Goal: Task Accomplishment & Management: Complete application form

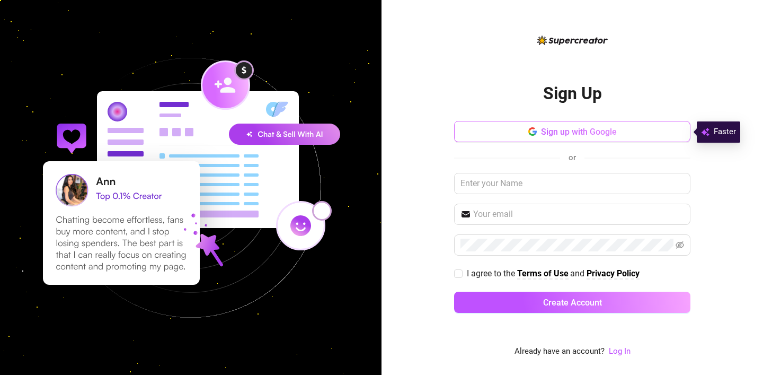
click at [574, 133] on span "Sign up with Google" at bounding box center [579, 132] width 76 height 10
click at [592, 133] on span "Sign up with Google" at bounding box center [579, 132] width 76 height 10
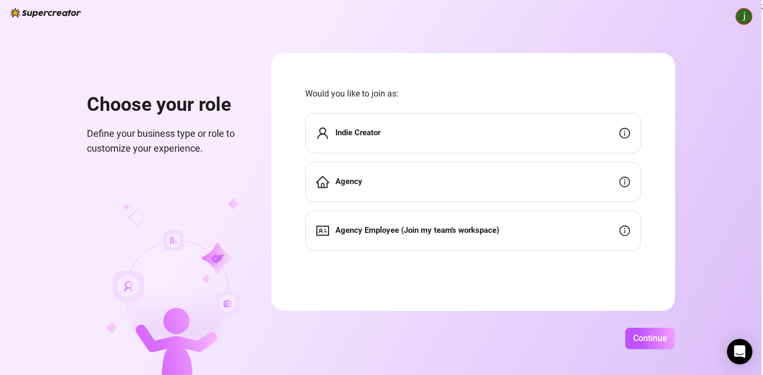
click at [375, 179] on div "Agency" at bounding box center [473, 182] width 336 height 40
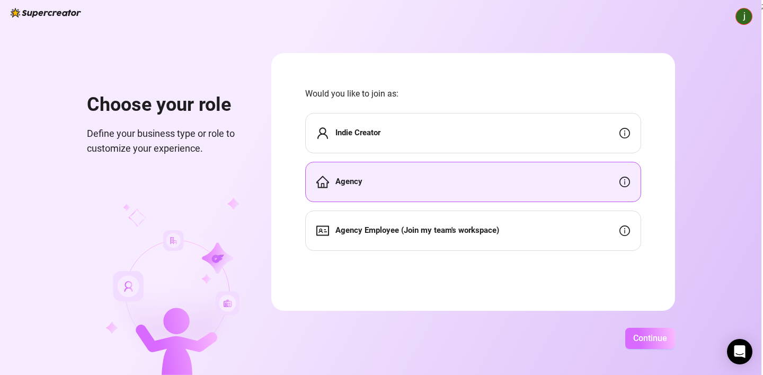
click at [647, 337] on span "Continue" at bounding box center [651, 338] width 34 height 10
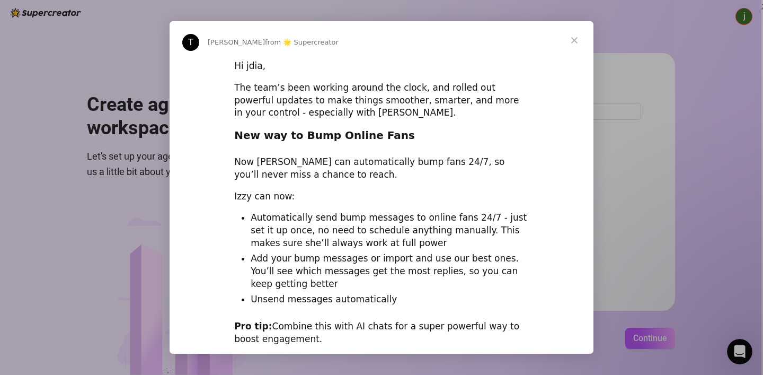
click at [573, 35] on span "Close" at bounding box center [575, 40] width 38 height 38
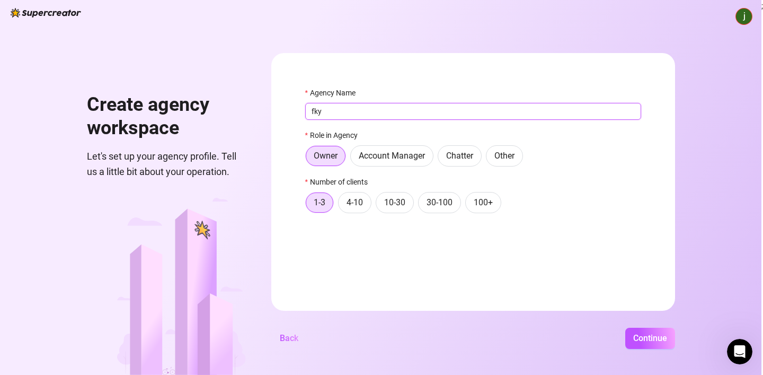
click at [373, 119] on input "fky" at bounding box center [473, 111] width 336 height 17
type input "f"
type input "FKT AGENCY"
click at [452, 82] on form "Agency Name FKT AGENCY Role in Agency Owner Account Manager Chatter Other Numbe…" at bounding box center [473, 182] width 404 height 258
click at [648, 339] on span "Continue" at bounding box center [651, 338] width 34 height 10
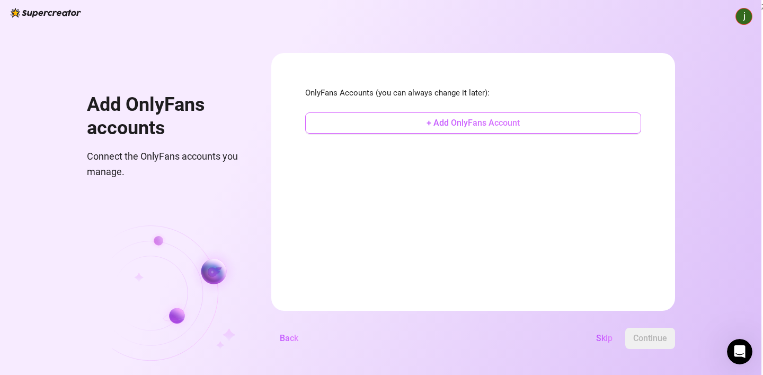
click at [495, 126] on span "+ Add OnlyFans Account" at bounding box center [473, 123] width 93 height 10
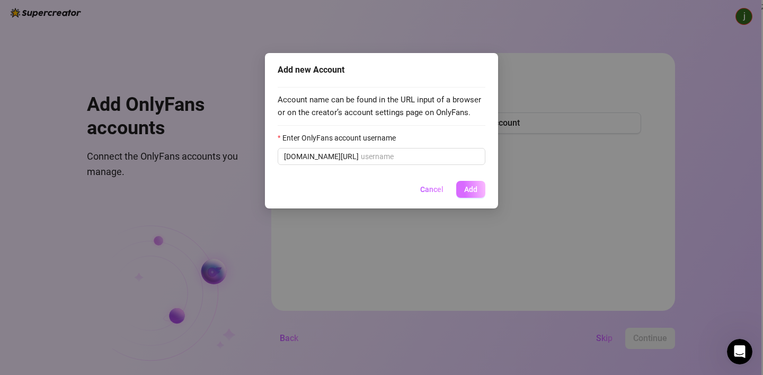
click at [472, 184] on button "Add" at bounding box center [470, 189] width 29 height 17
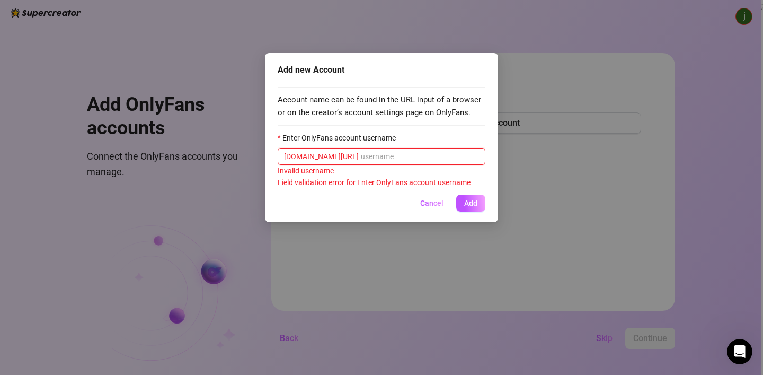
click at [387, 155] on input "Enter OnlyFans account username" at bounding box center [420, 157] width 118 height 12
click at [507, 25] on div "Add new Account Account name can be found in the URL input of a browser or on t…" at bounding box center [381, 187] width 763 height 375
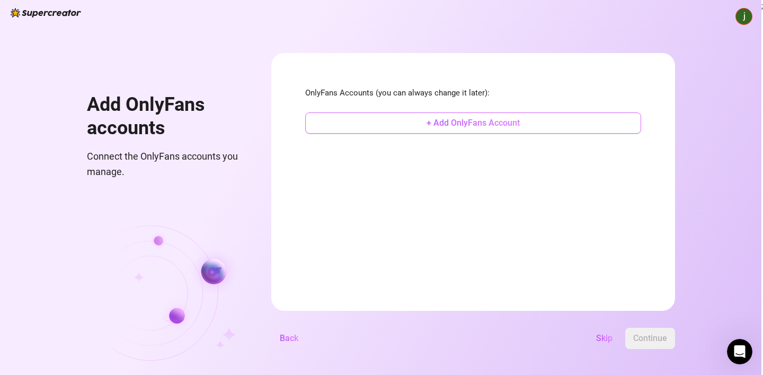
click at [473, 126] on span "+ Add OnlyFans Account" at bounding box center [473, 123] width 93 height 10
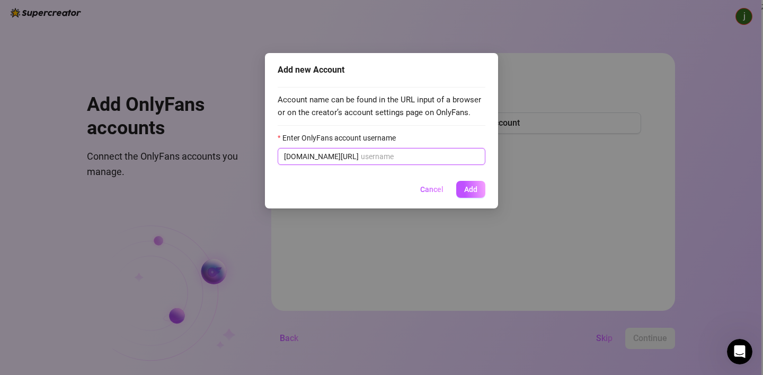
click at [380, 156] on input "Enter OnlyFans account username" at bounding box center [420, 157] width 118 height 12
